Goal: Information Seeking & Learning: Learn about a topic

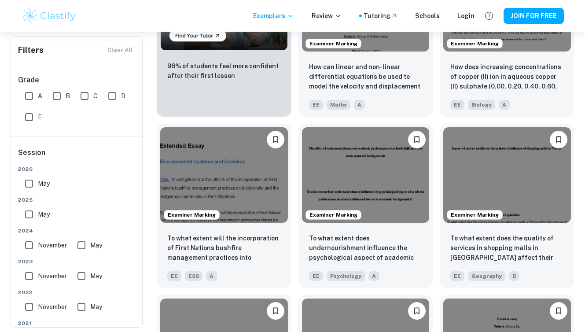
scroll to position [652, 0]
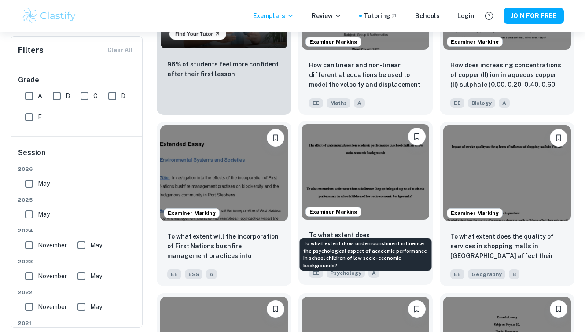
click at [363, 230] on p "To what extent does undernourishment influence the psychological aspect of acad…" at bounding box center [366, 245] width 114 height 30
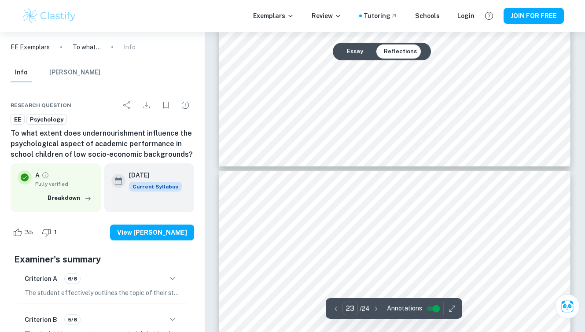
scroll to position [11665, 0]
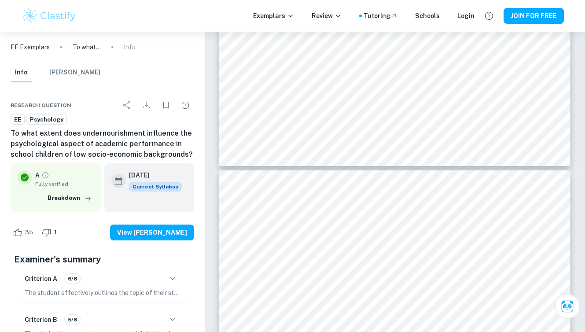
type input "24"
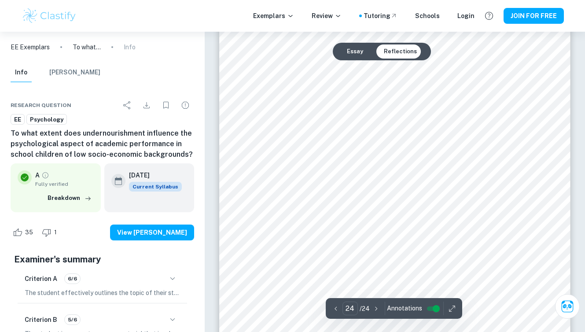
scroll to position [12009, 0]
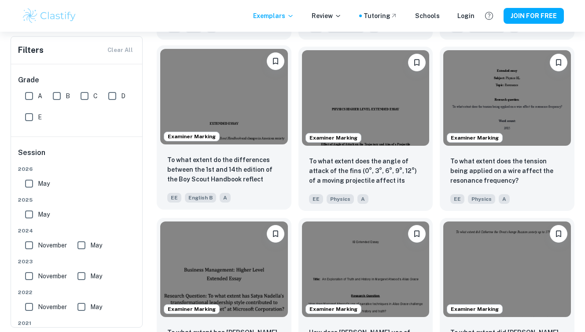
scroll to position [901, 0]
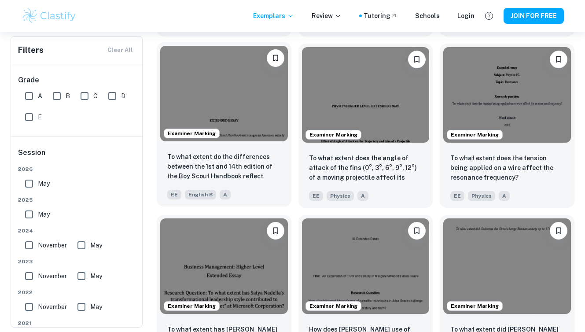
click at [223, 145] on div "To what extent do the differences between the 1st and 14th edition of the Boy S…" at bounding box center [224, 176] width 135 height 62
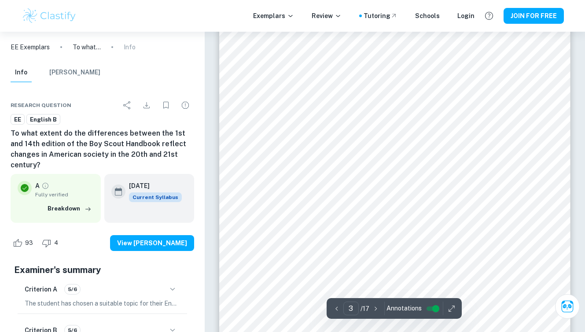
scroll to position [1136, 0]
type input "4"
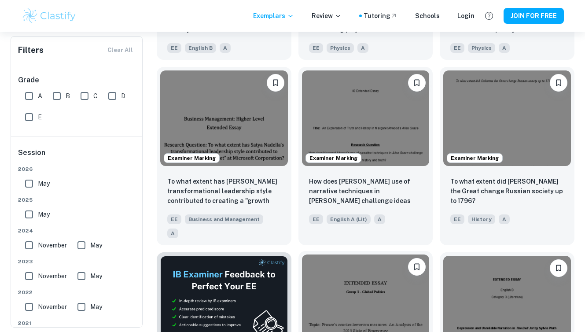
scroll to position [1051, 0]
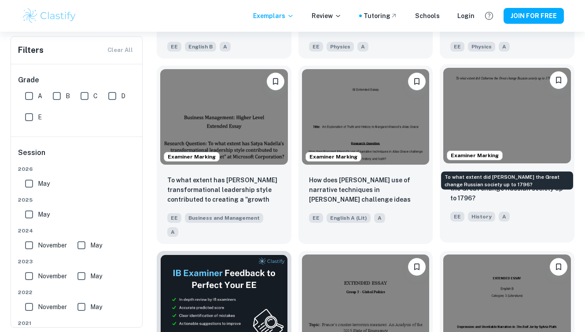
click at [467, 174] on p "To what extent did [PERSON_NAME] the Great change Russian society up to 1796?" at bounding box center [507, 188] width 114 height 29
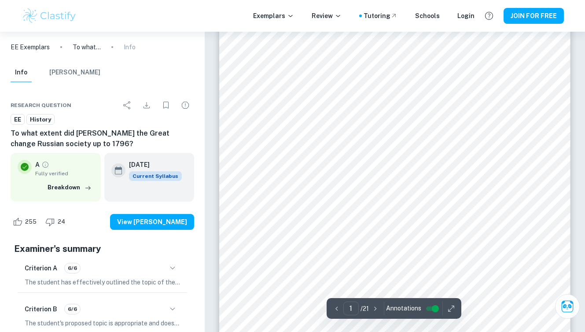
scroll to position [117, 0]
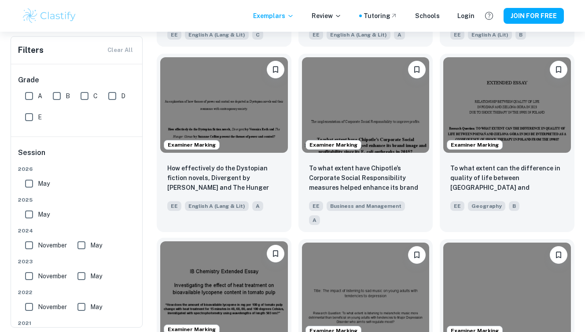
scroll to position [1764, 0]
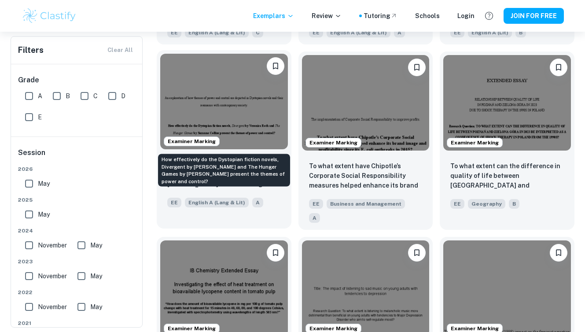
click at [197, 160] on p "How effectively do the Dystopian fiction novels, Divergent by [PERSON_NAME] and…" at bounding box center [224, 175] width 114 height 30
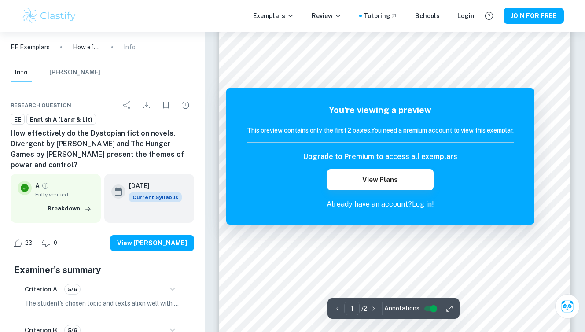
scroll to position [147, 0]
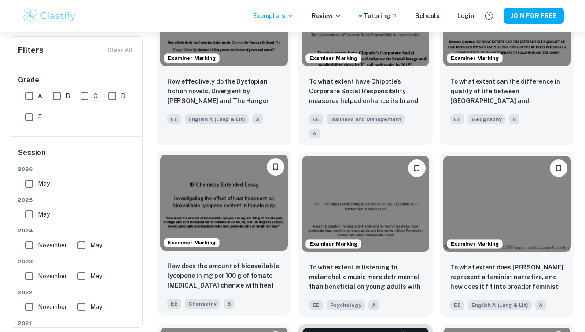
scroll to position [1852, 0]
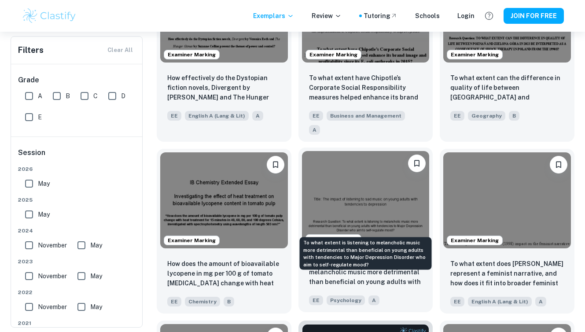
click at [361, 257] on p "To what extent is listening to melancholic music more detrimental than benefici…" at bounding box center [366, 272] width 114 height 30
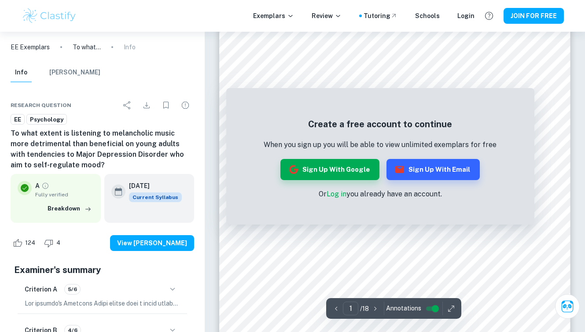
scroll to position [147, 0]
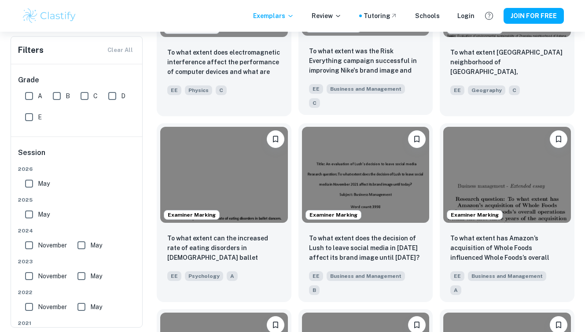
scroll to position [2594, 0]
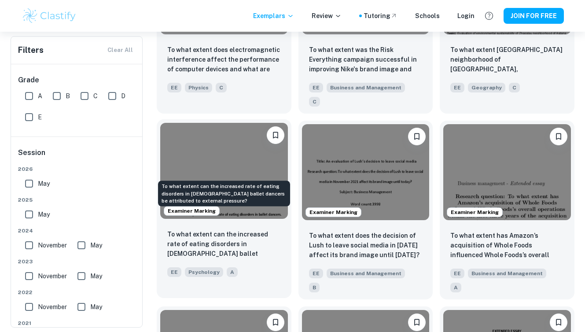
click at [222, 229] on p "To what extent can the increased rate of eating disorders in [DEMOGRAPHIC_DATA]…" at bounding box center [224, 244] width 114 height 30
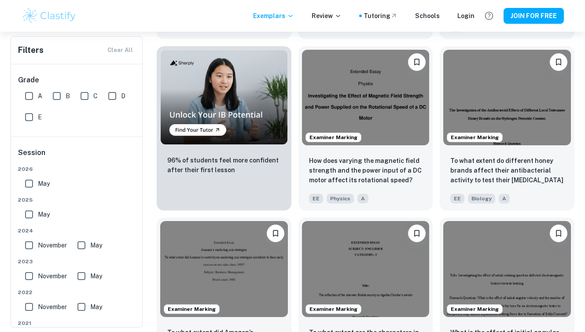
scroll to position [3384, 0]
